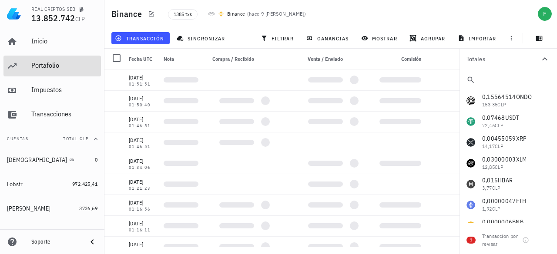
click at [49, 65] on div "Portafolio" at bounding box center [64, 65] width 66 height 8
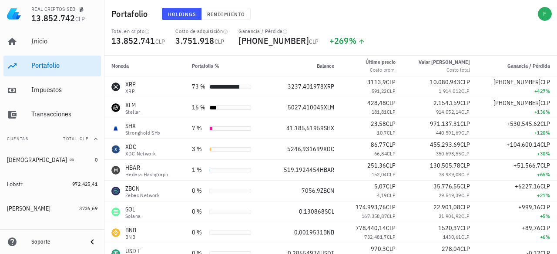
click at [221, 7] on div "Holdings Rendimiento" at bounding box center [277, 14] width 241 height 23
click at [220, 11] on span "Rendimiento" at bounding box center [226, 14] width 38 height 7
